Goal: Book appointment/travel/reservation

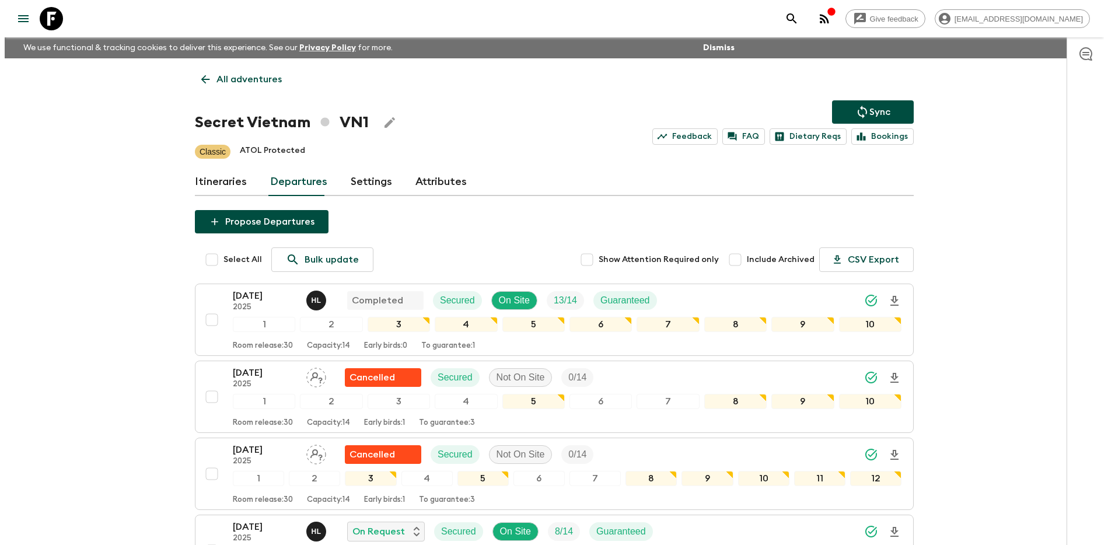
scroll to position [554, 0]
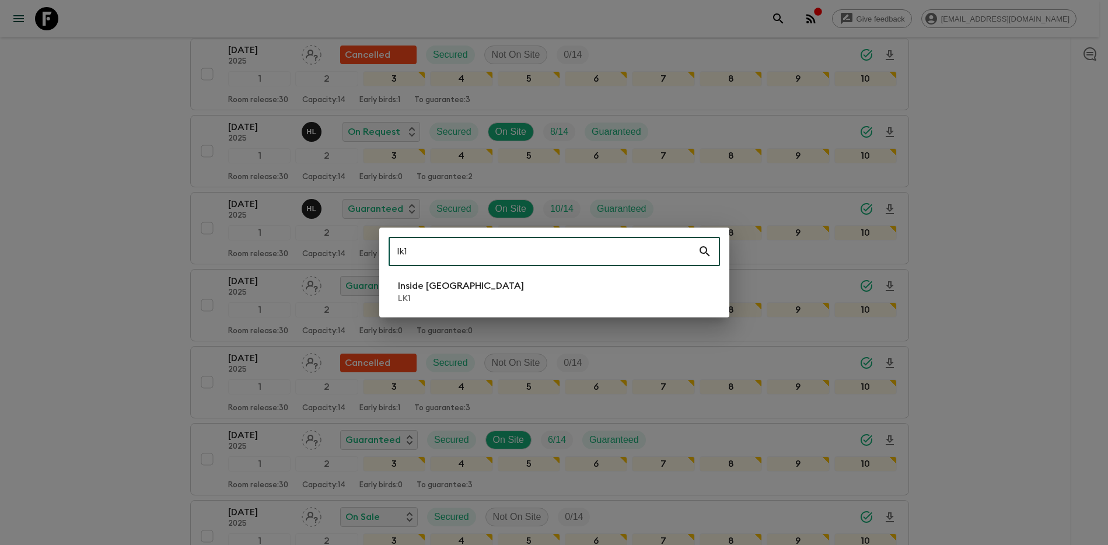
type input "lk1"
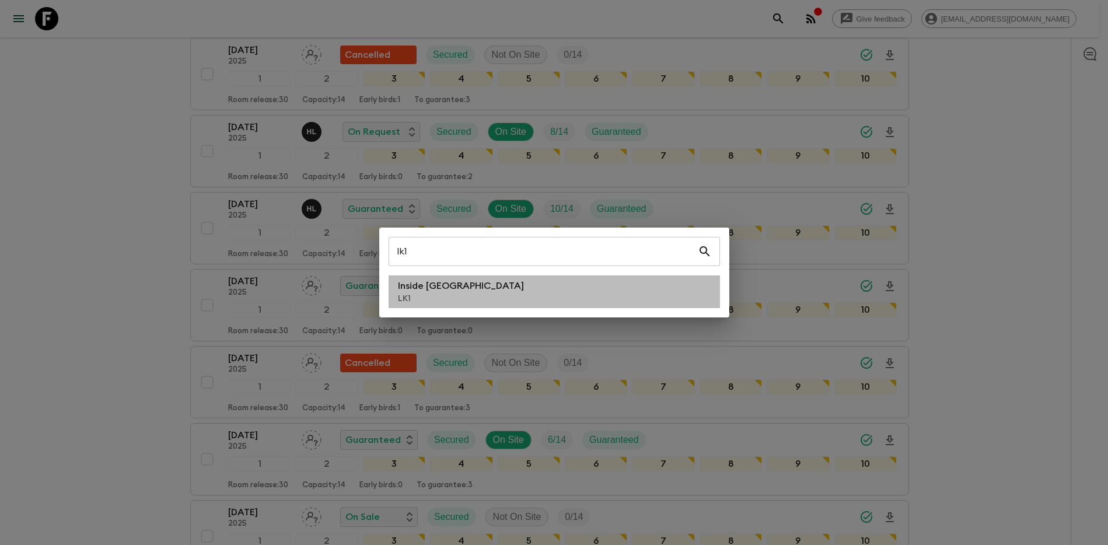
click at [539, 302] on li "Inside [GEOGRAPHIC_DATA] LK1" at bounding box center [555, 291] width 332 height 33
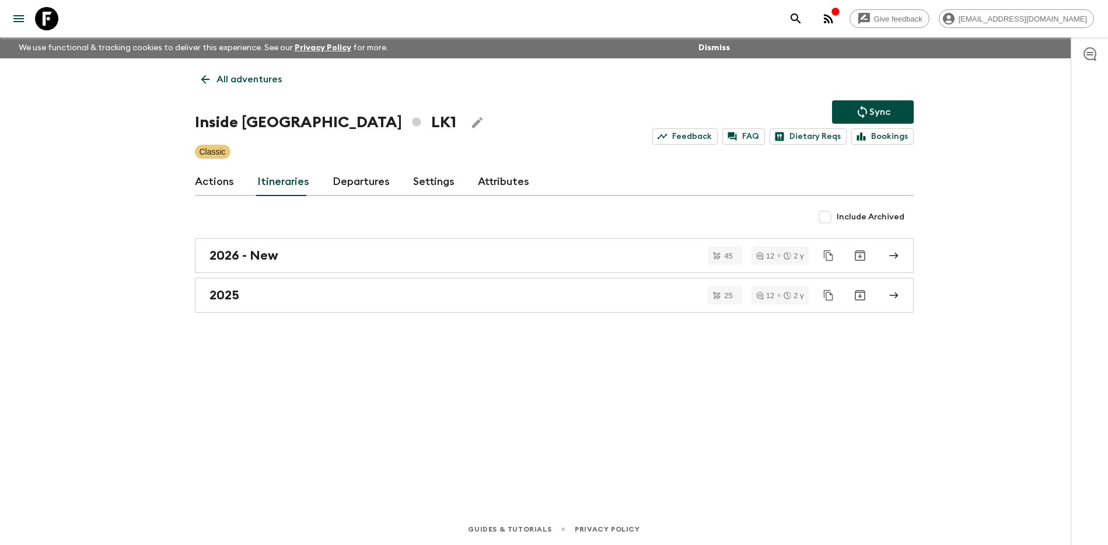
click at [346, 182] on link "Departures" at bounding box center [361, 182] width 57 height 28
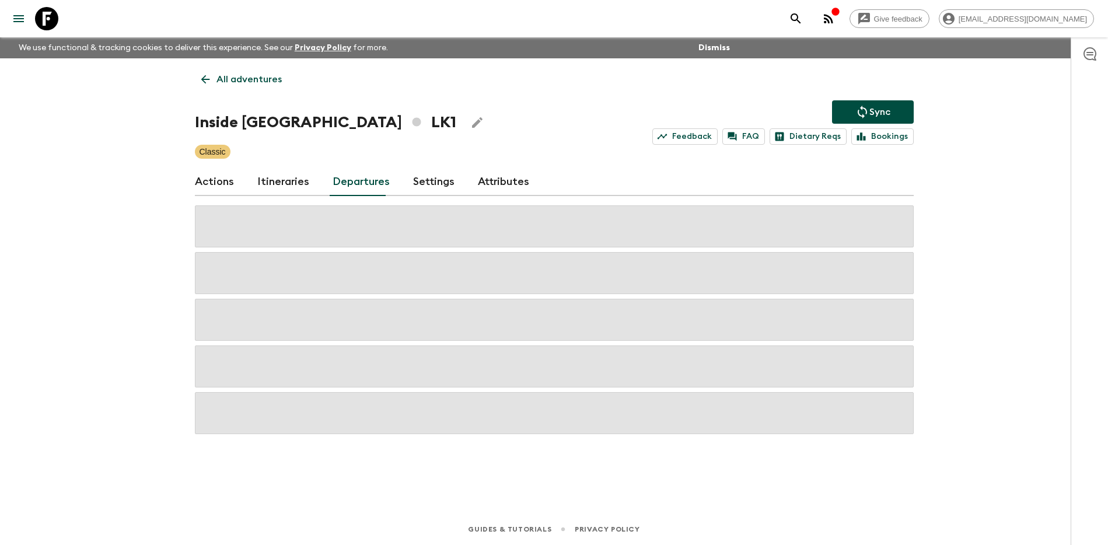
click at [990, 219] on div "Give feedback [PERSON_NAME][EMAIL_ADDRESS][DOMAIN_NAME] We use functional & tra…" at bounding box center [554, 272] width 1108 height 545
click at [996, 220] on div "Give feedback [PERSON_NAME][EMAIL_ADDRESS][DOMAIN_NAME] We use functional & tra…" at bounding box center [554, 272] width 1108 height 545
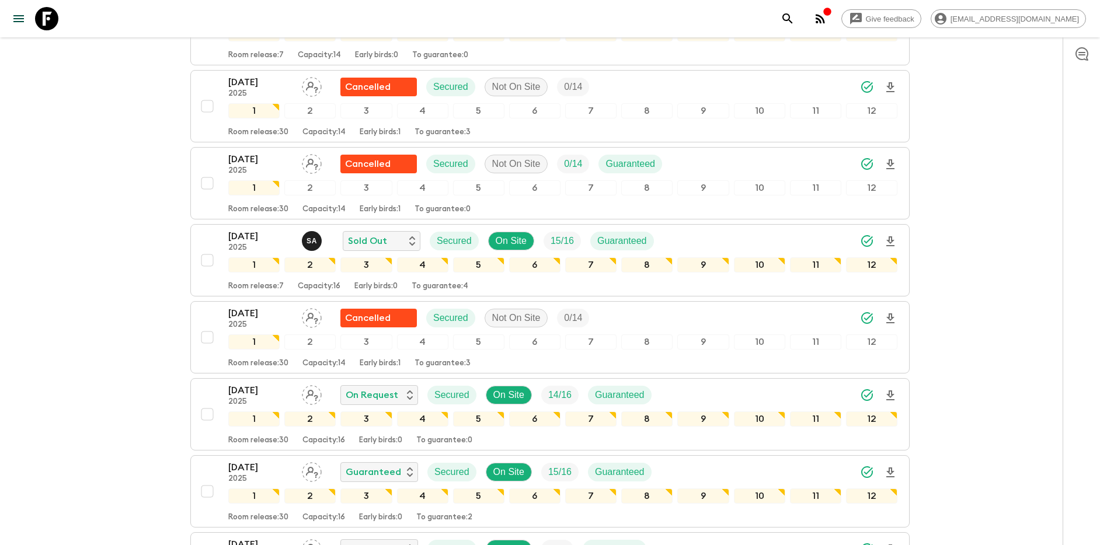
scroll to position [600, 0]
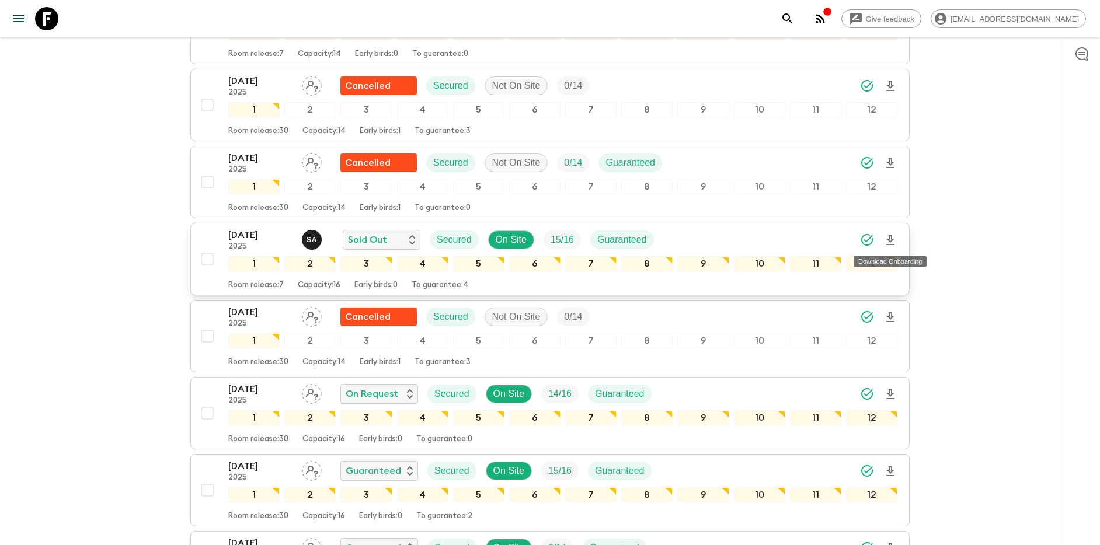
click at [892, 238] on icon "Download Onboarding" at bounding box center [890, 240] width 14 height 14
